Goal: Navigation & Orientation: Find specific page/section

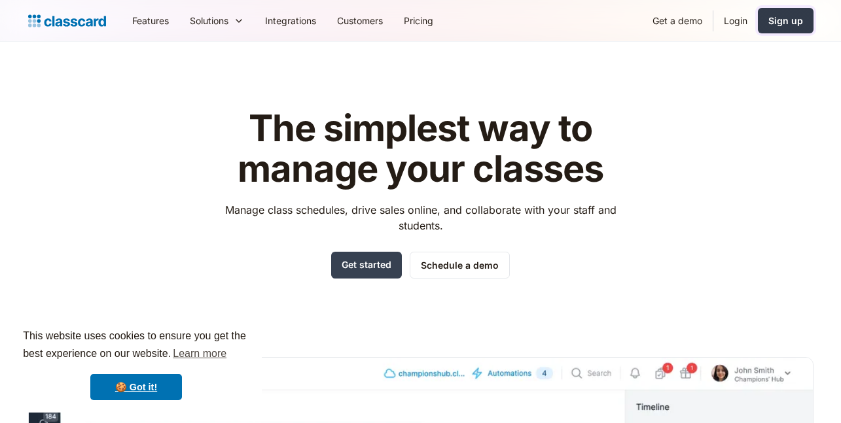
click at [790, 22] on div "Sign up" at bounding box center [785, 21] width 35 height 14
click at [738, 25] on link "Login" at bounding box center [735, 20] width 44 height 29
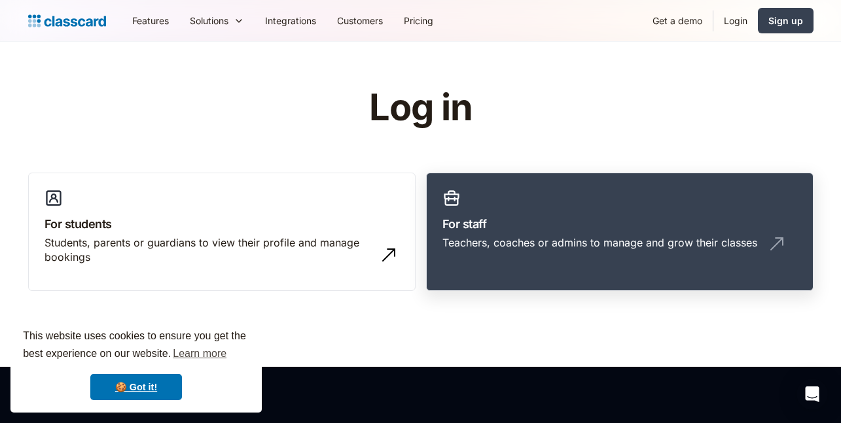
click at [540, 224] on h3 "For staff" at bounding box center [619, 224] width 355 height 18
